Goal: Task Accomplishment & Management: Complete application form

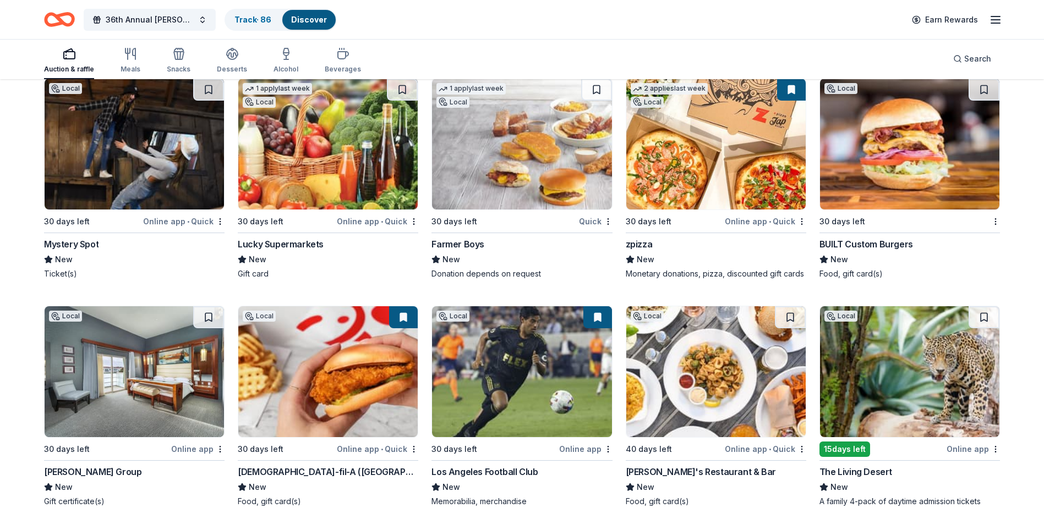
scroll to position [12361, 0]
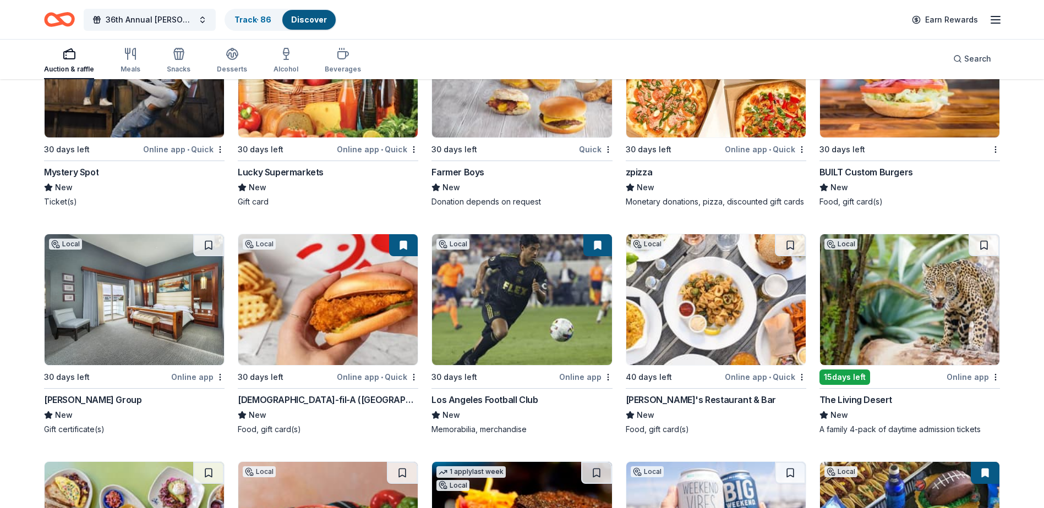
click at [832, 393] on div "The Living Desert" at bounding box center [855, 399] width 73 height 13
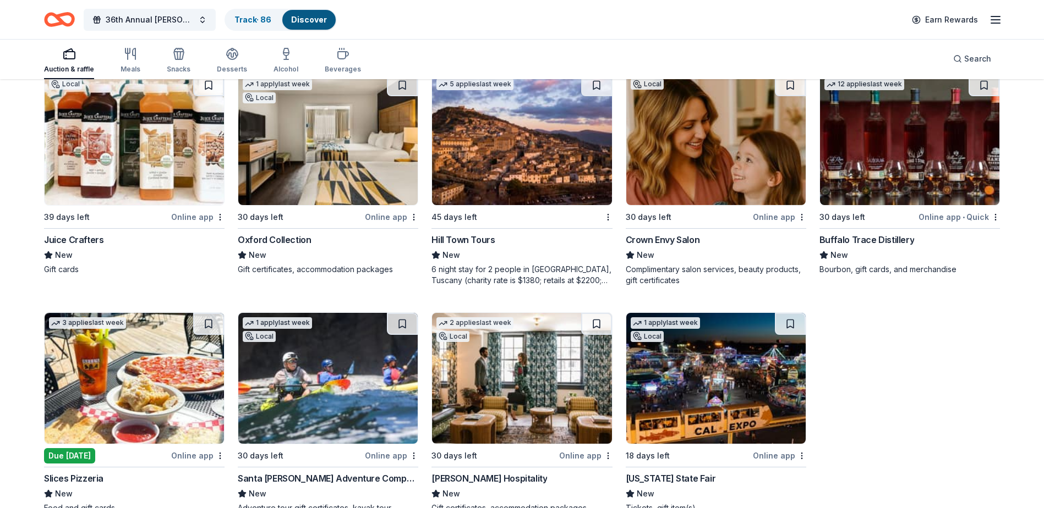
scroll to position [14860, 0]
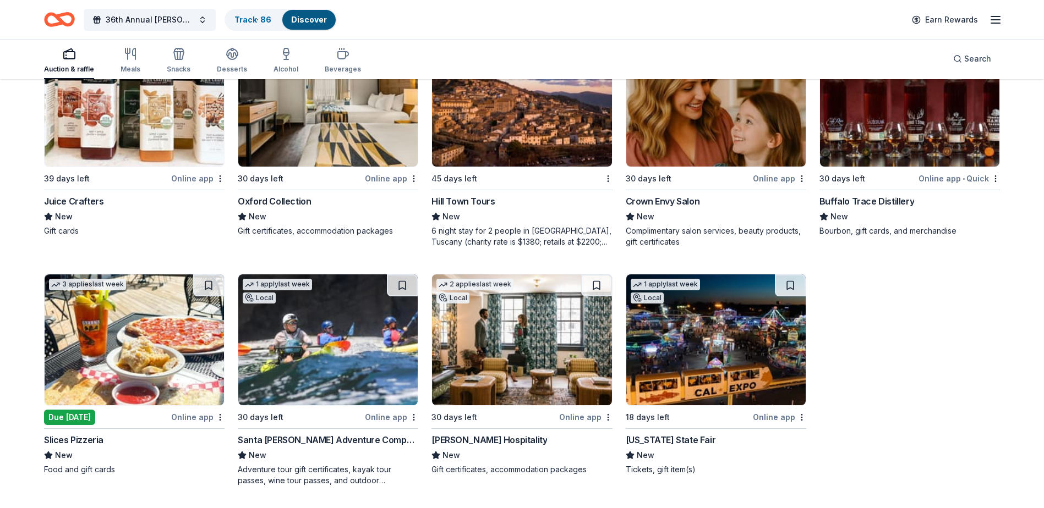
click at [347, 393] on div "Santa Barbara Adventure Company" at bounding box center [328, 440] width 180 height 13
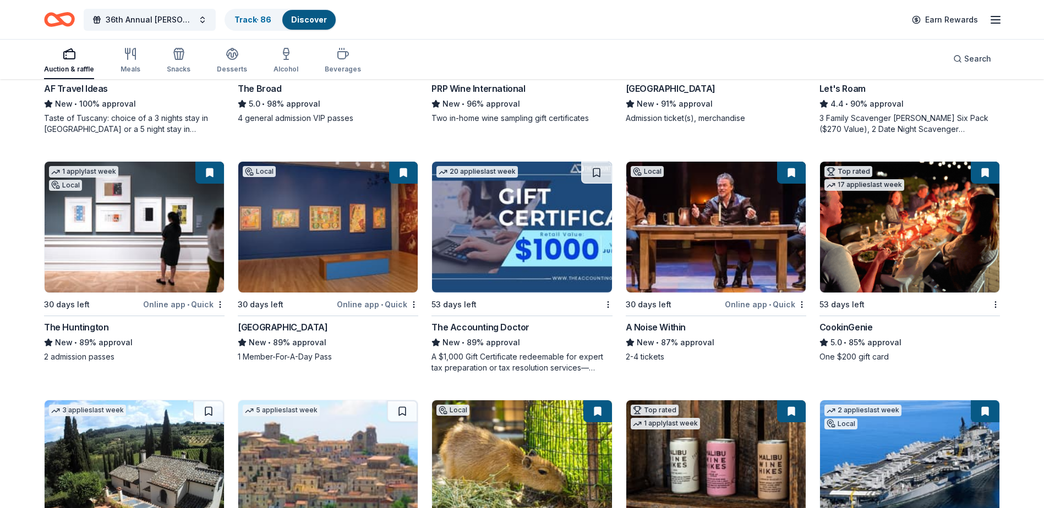
scroll to position [0, 0]
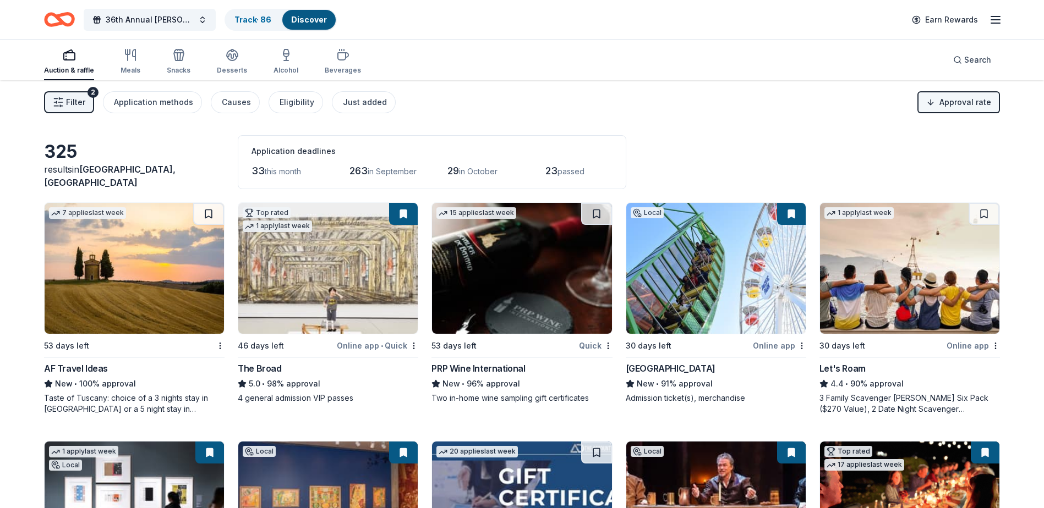
click at [832, 98] on html "36th Annual Damien Denim & Diamonds Gala Track · 86 Discover Earn Rewards Aucti…" at bounding box center [522, 254] width 1044 height 508
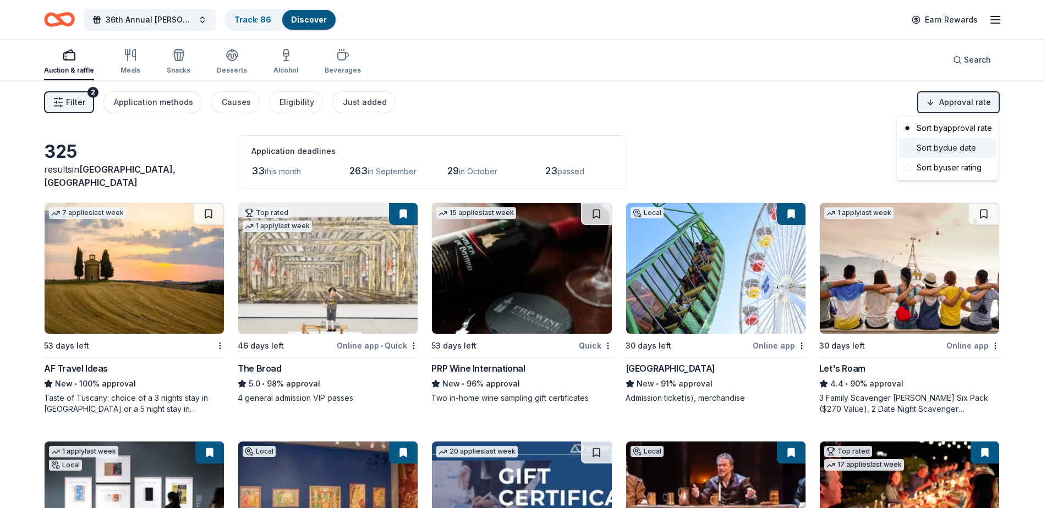
click at [832, 147] on div "Sort by due date" at bounding box center [947, 148] width 97 height 20
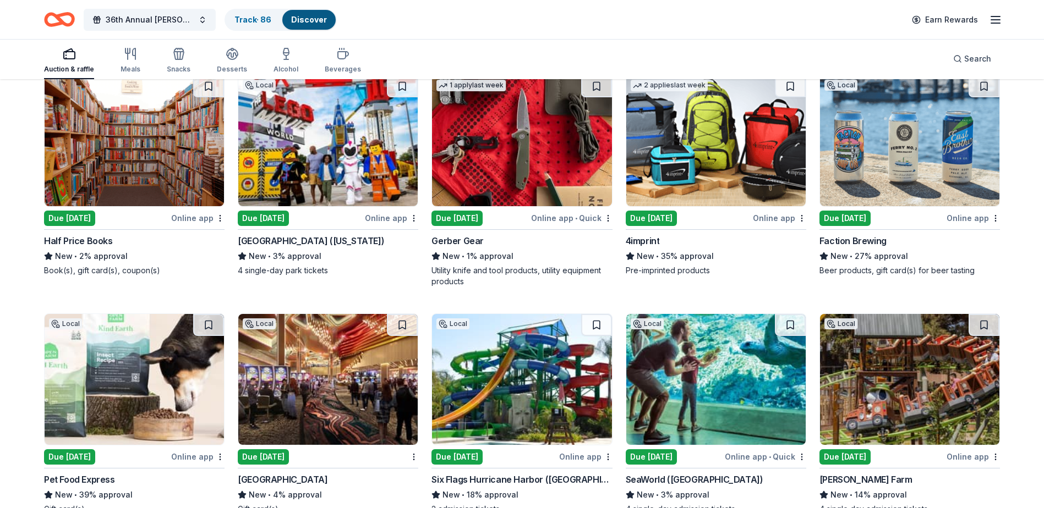
scroll to position [660, 0]
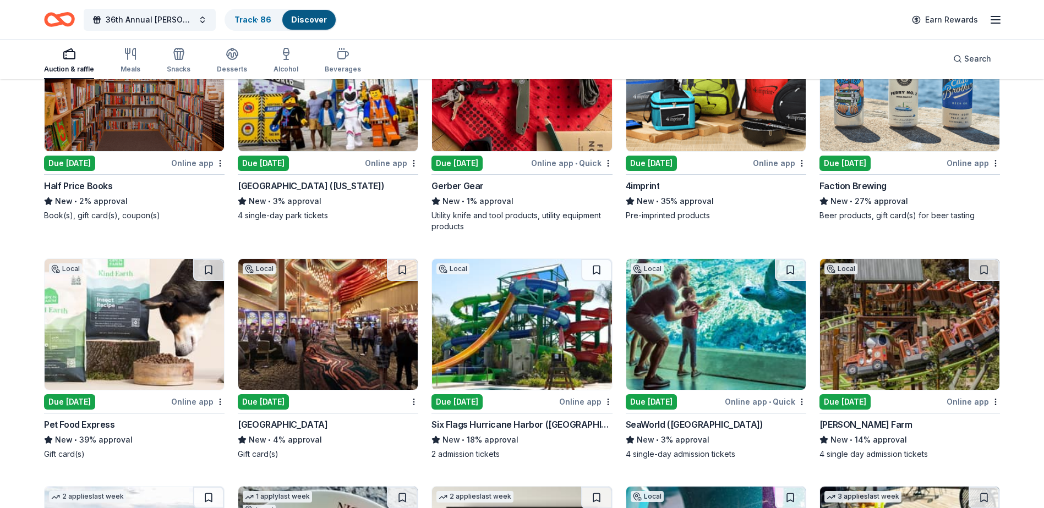
click at [337, 188] on div "LEGOLAND Resort (California)" at bounding box center [311, 185] width 146 height 13
click at [571, 393] on div "Six Flags Hurricane Harbor ([GEOGRAPHIC_DATA])" at bounding box center [521, 424] width 180 height 13
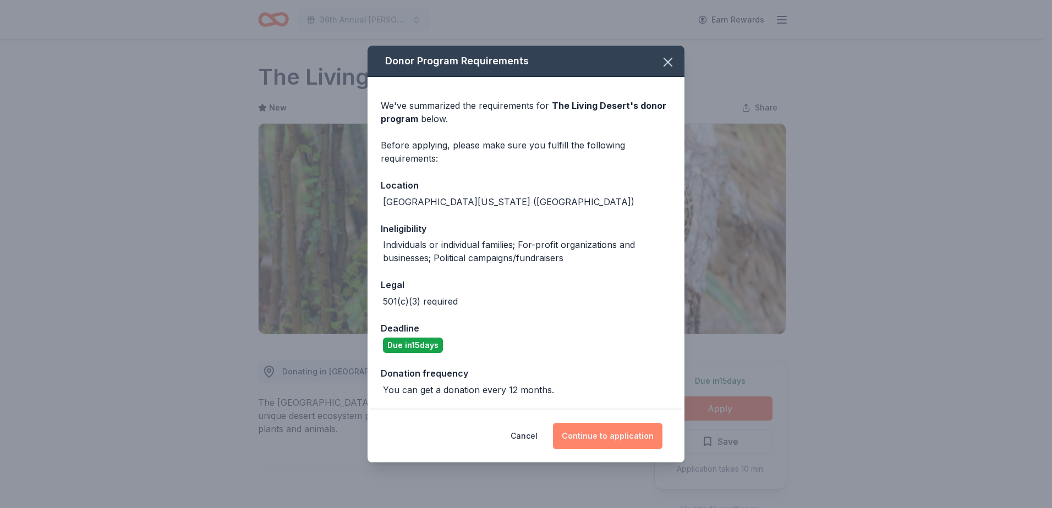
click at [593, 443] on button "Continue to application" at bounding box center [607, 436] width 109 height 26
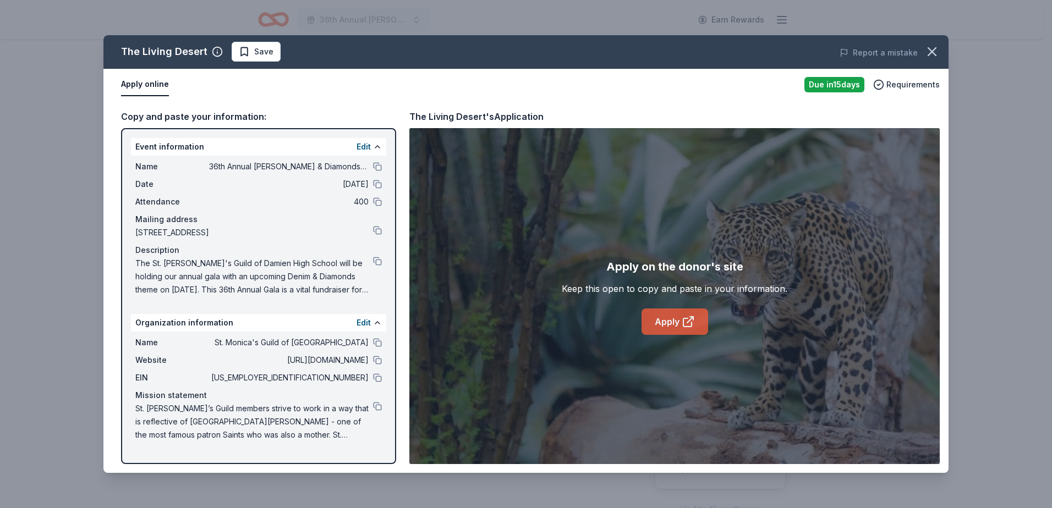
click at [688, 324] on icon at bounding box center [688, 321] width 13 height 13
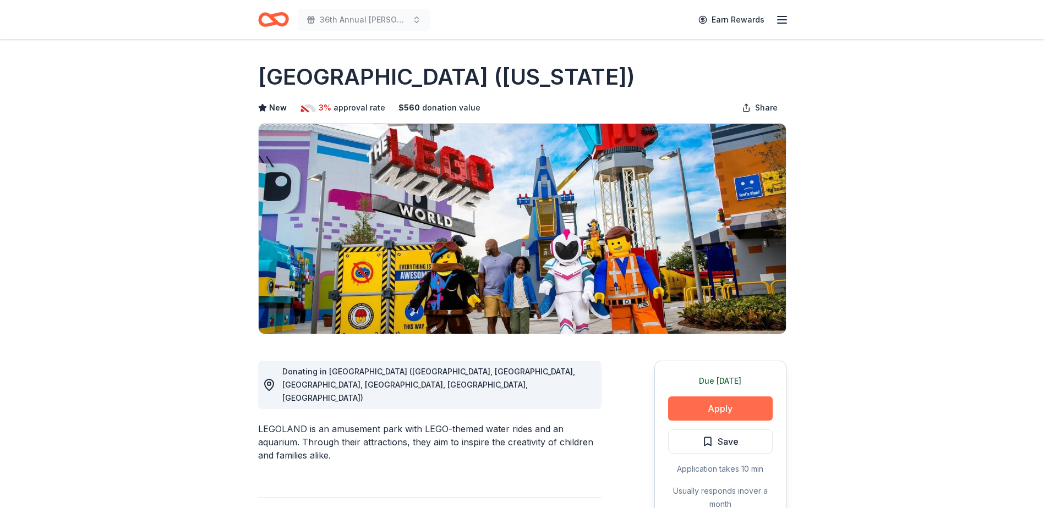
click at [708, 406] on button "Apply" at bounding box center [720, 409] width 105 height 24
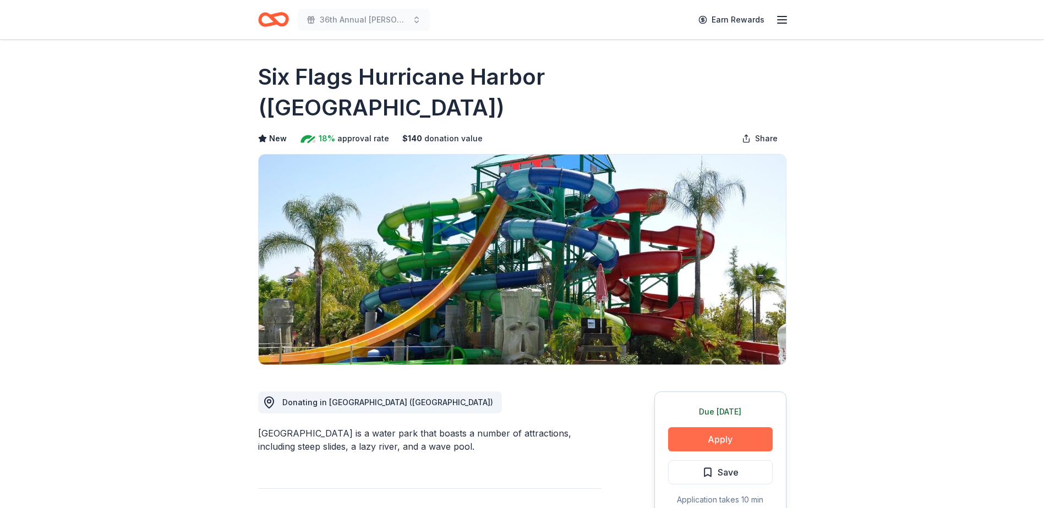
click at [733, 428] on button "Apply" at bounding box center [720, 440] width 105 height 24
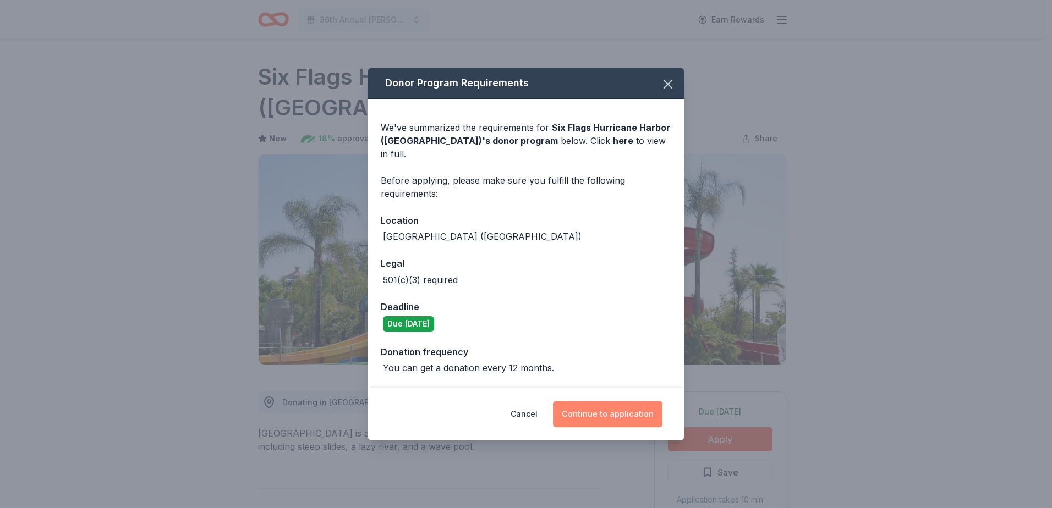
click at [595, 410] on button "Continue to application" at bounding box center [607, 414] width 109 height 26
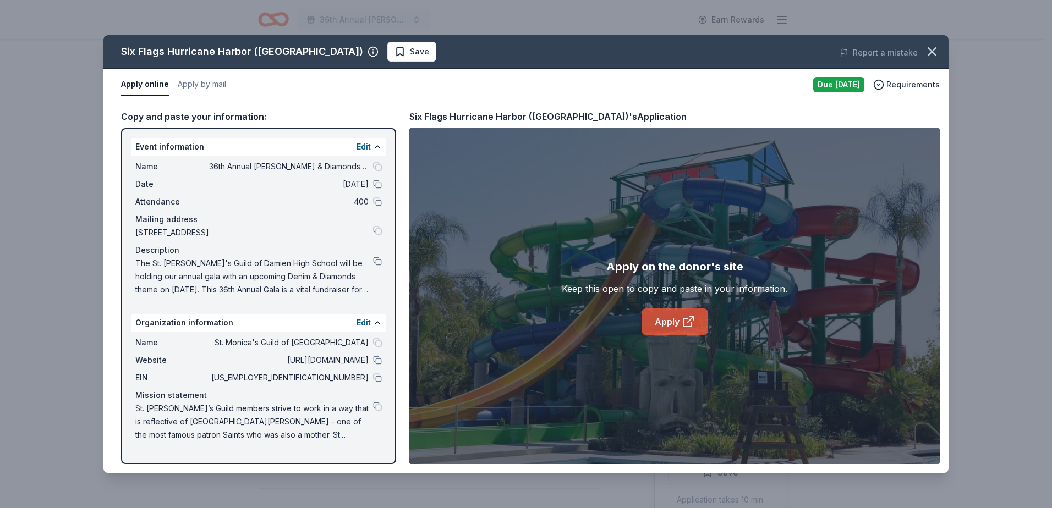
click at [675, 325] on link "Apply" at bounding box center [675, 322] width 67 height 26
